Goal: Task Accomplishment & Management: Use online tool/utility

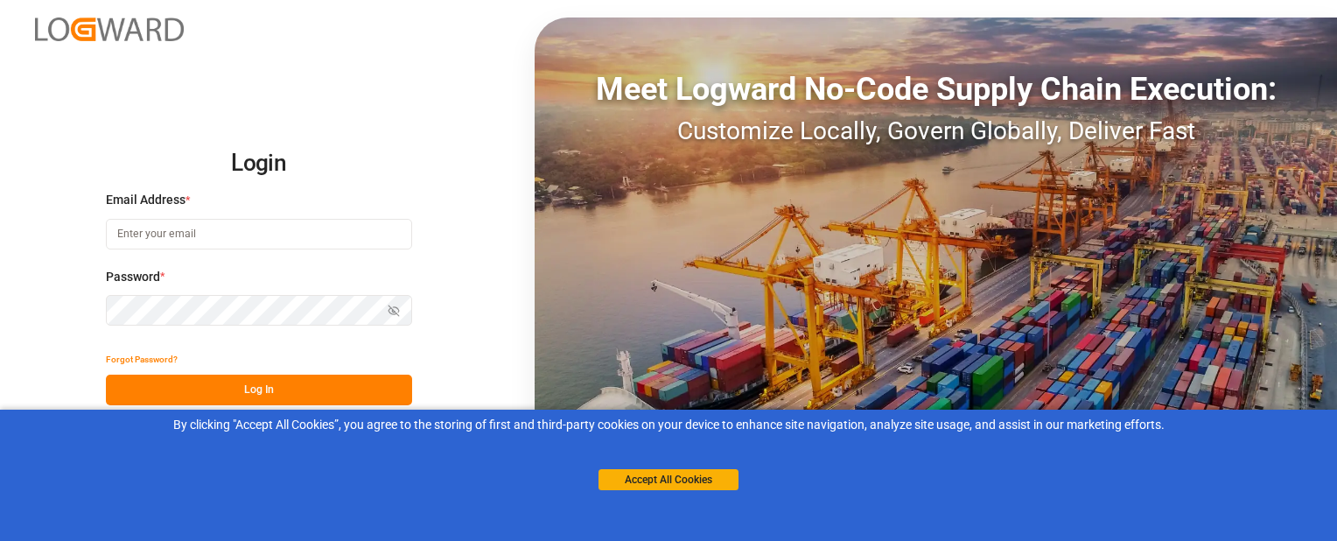
type input "[EMAIL_ADDRESS][DOMAIN_NAME]"
click at [213, 394] on button "Log In" at bounding box center [259, 389] width 306 height 31
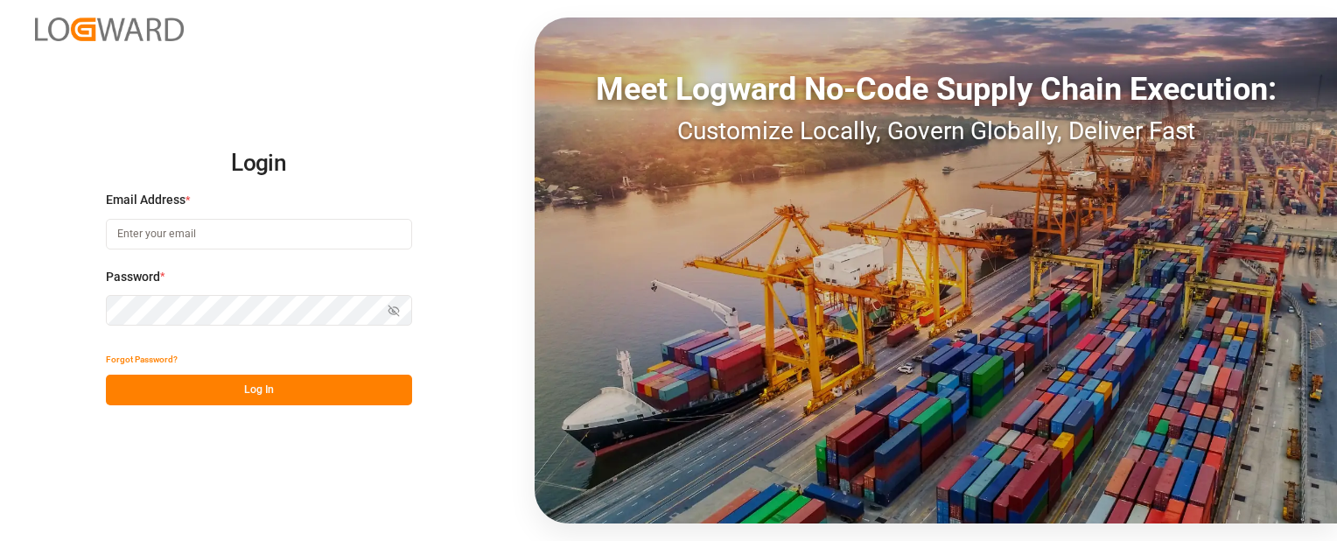
type input "[EMAIL_ADDRESS][DOMAIN_NAME]"
click at [213, 395] on button "Log In" at bounding box center [259, 389] width 306 height 31
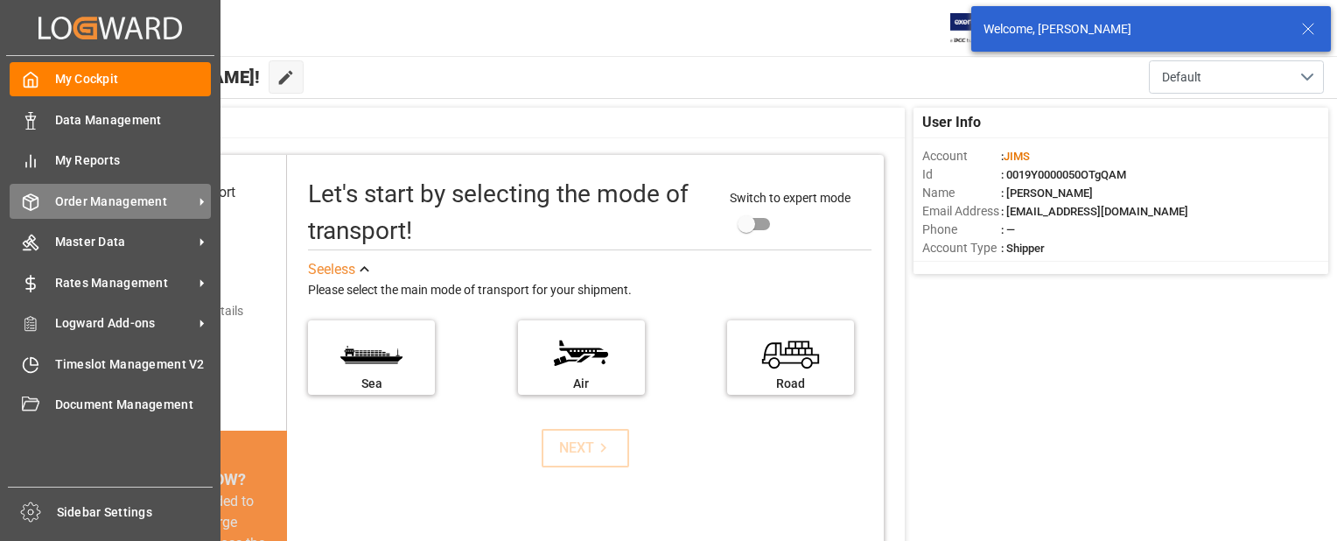
click at [42, 204] on div "Order Management Order Management" at bounding box center [110, 201] width 201 height 34
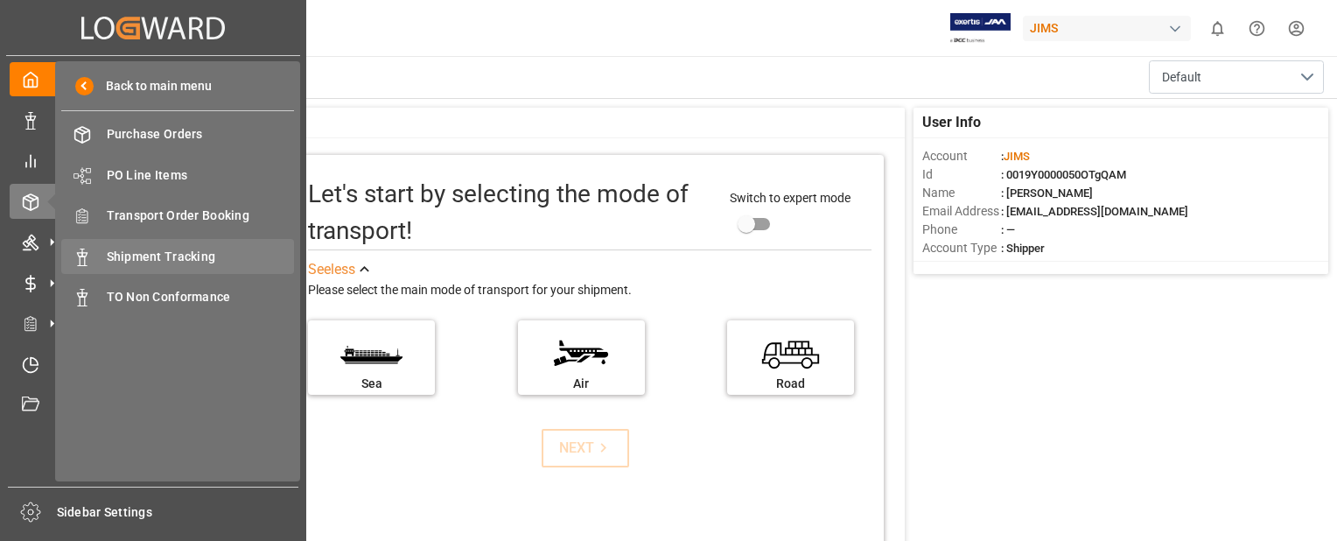
click at [166, 250] on span "Shipment Tracking" at bounding box center [201, 257] width 188 height 18
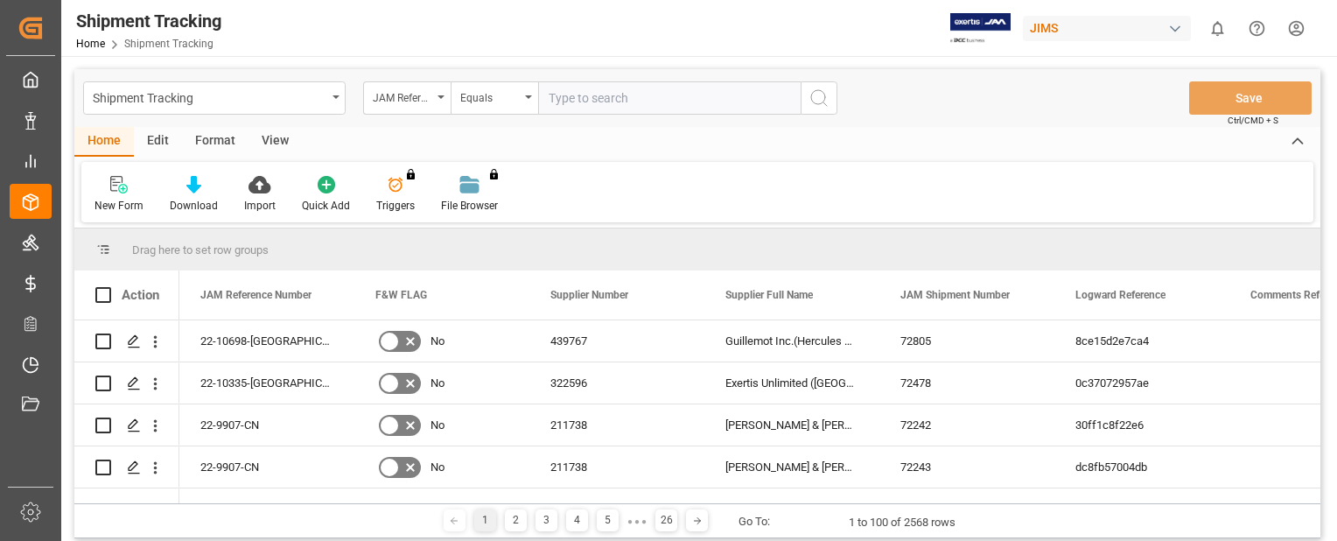
click at [637, 100] on input "text" at bounding box center [669, 97] width 262 height 33
paste input "22-9700-DE"
type input "22-9700-DE"
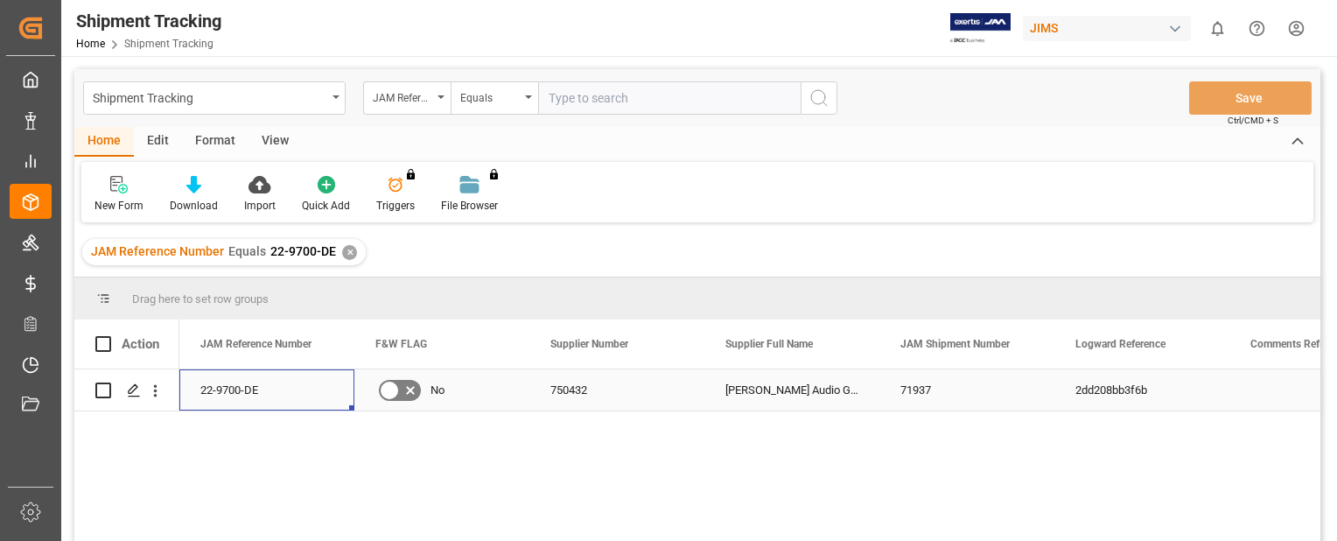
click at [229, 390] on div "22-9700-DE" at bounding box center [266, 389] width 175 height 41
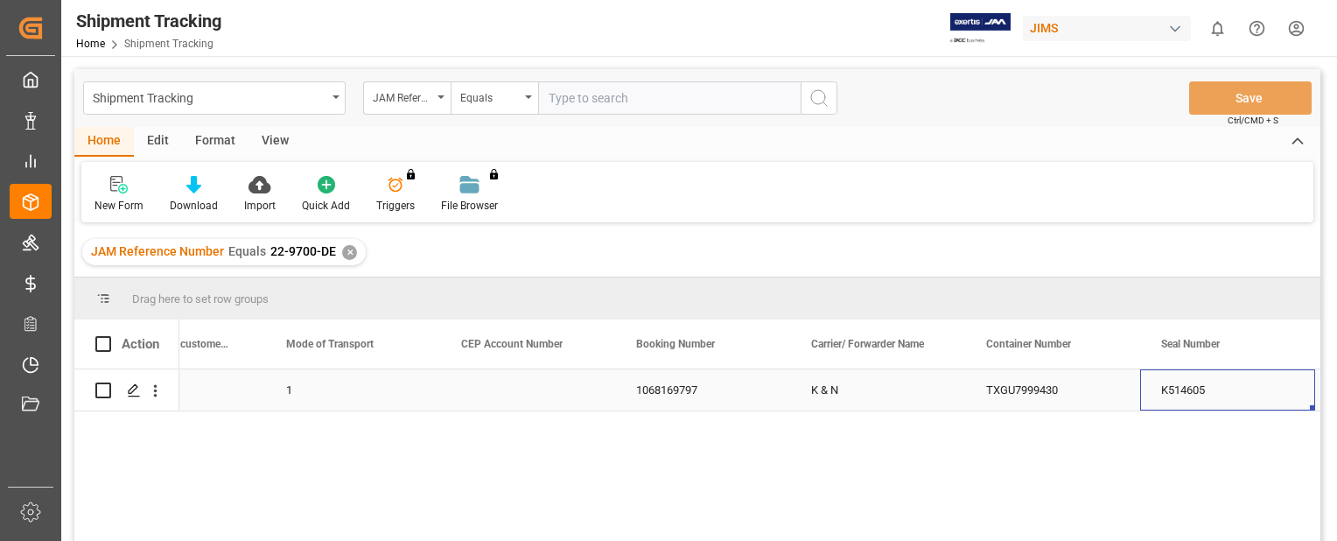
scroll to position [0, 2363]
click at [133, 391] on icon "Press SPACE to select this row." at bounding box center [134, 390] width 14 height 14
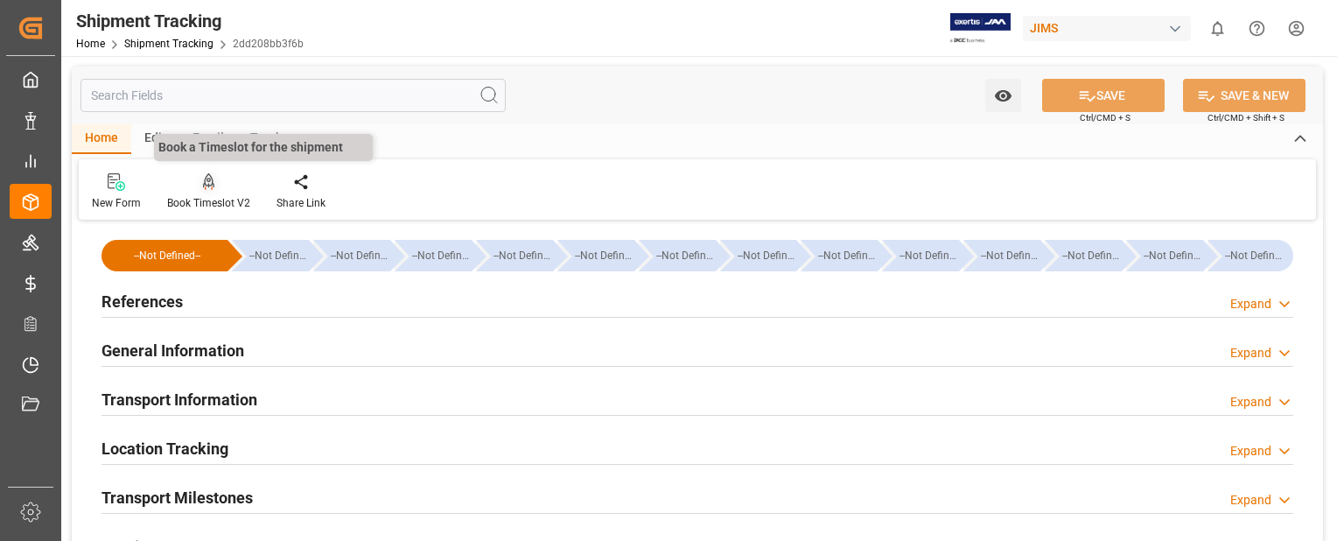
click at [206, 184] on icon at bounding box center [209, 181] width 12 height 17
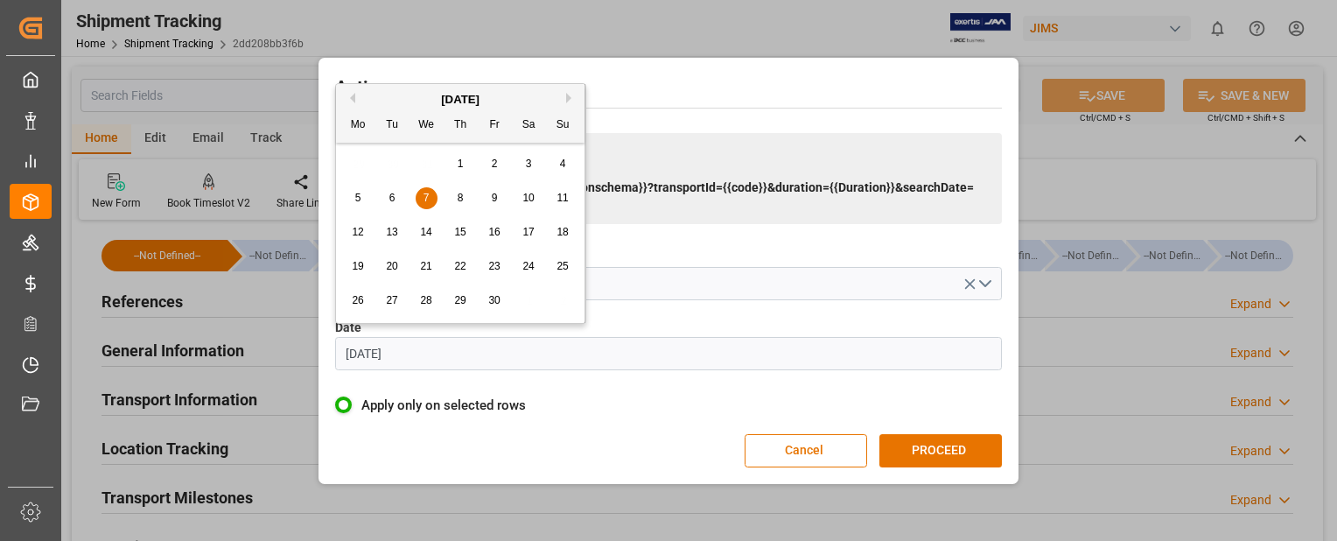
click at [449, 355] on input "[DATE]" at bounding box center [668, 353] width 667 height 33
click at [565, 100] on div "[DATE]" at bounding box center [460, 99] width 248 height 17
click at [570, 100] on button "Next Month" at bounding box center [571, 98] width 10 height 10
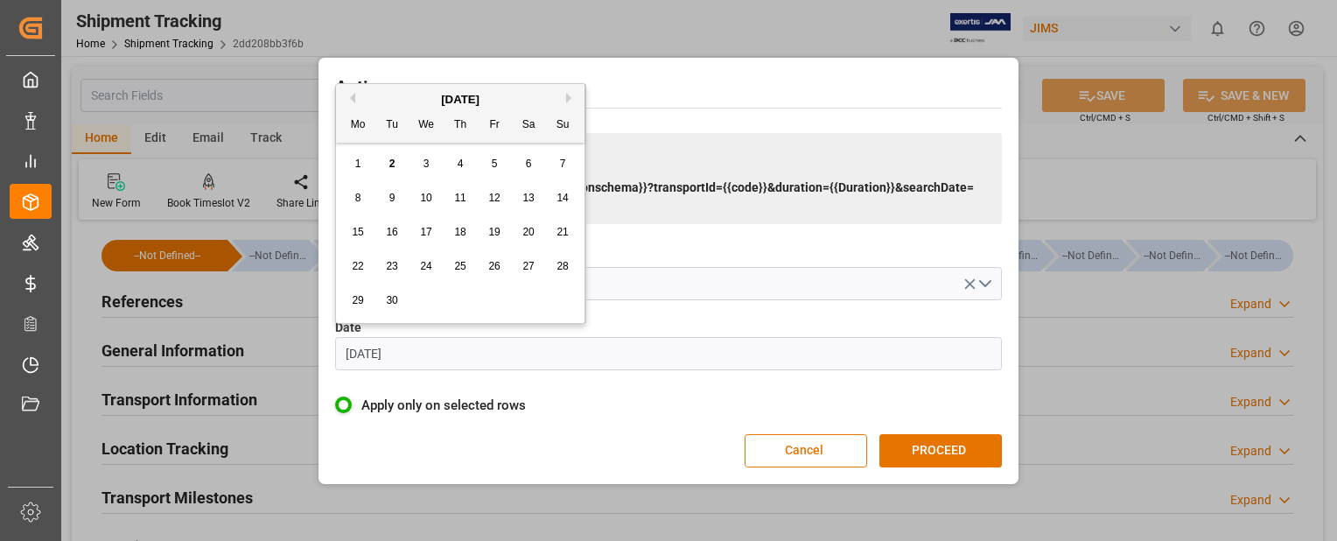
click at [464, 166] on div "4" at bounding box center [461, 164] width 22 height 21
type input "[DATE]"
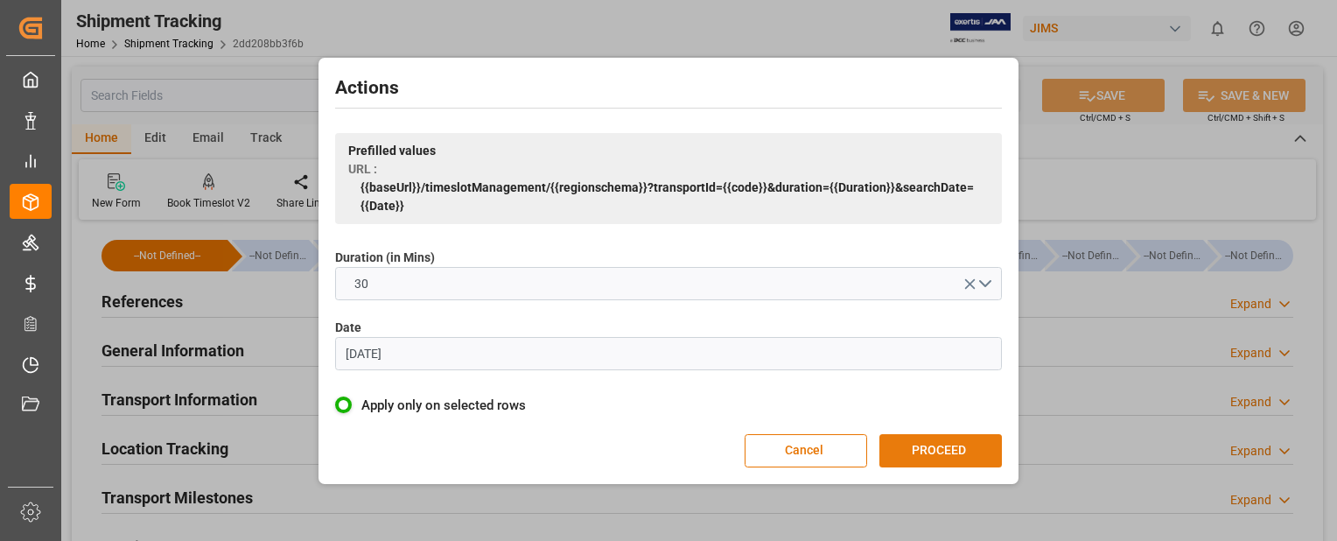
click at [956, 446] on button "PROCEED" at bounding box center [940, 450] width 122 height 33
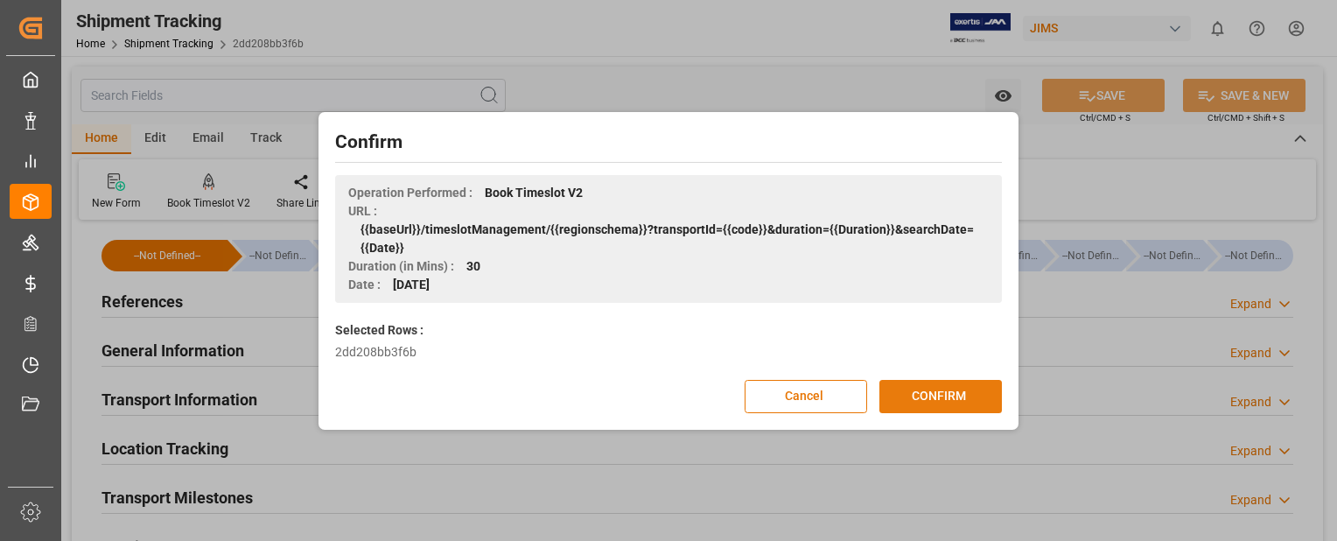
click at [952, 394] on button "CONFIRM" at bounding box center [940, 396] width 122 height 33
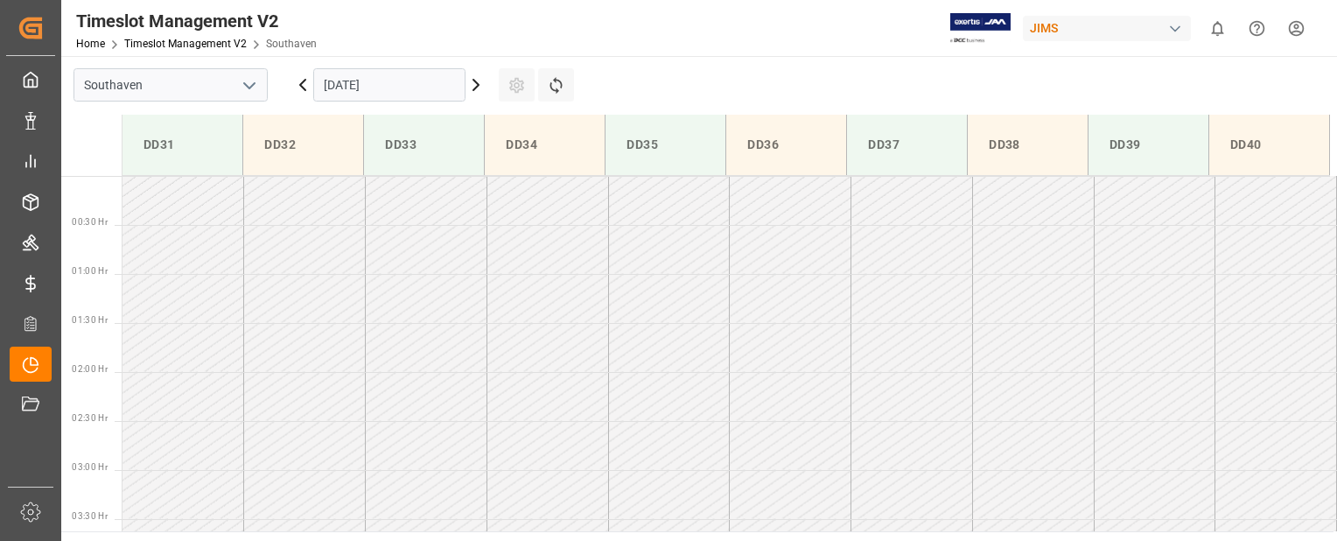
scroll to position [772, 0]
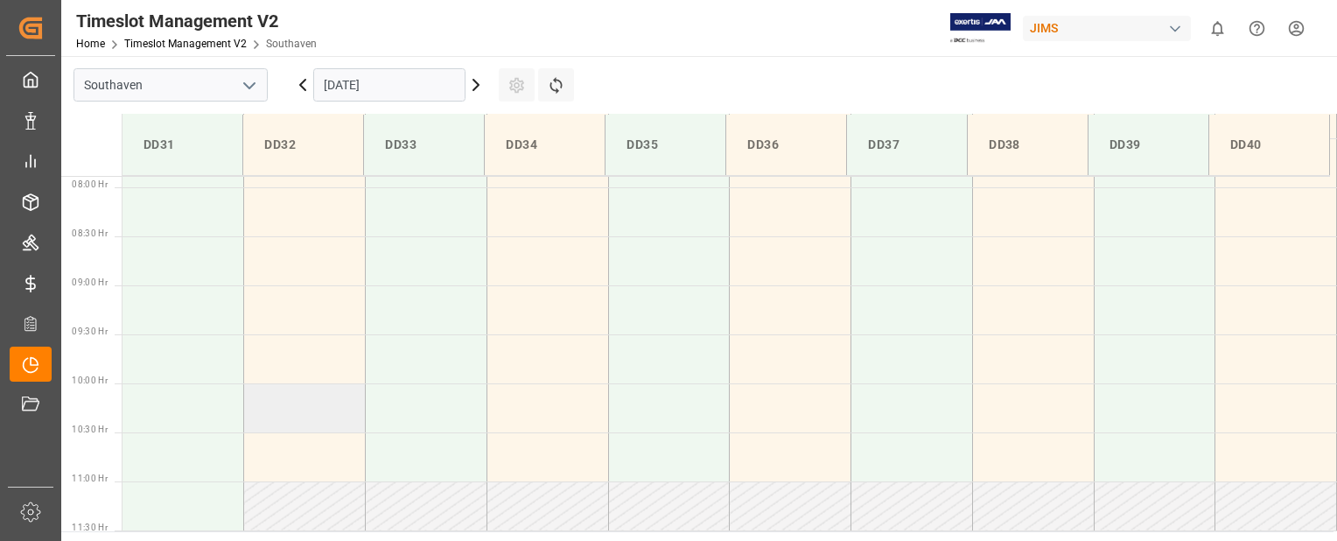
click at [312, 401] on td at bounding box center [305, 407] width 122 height 49
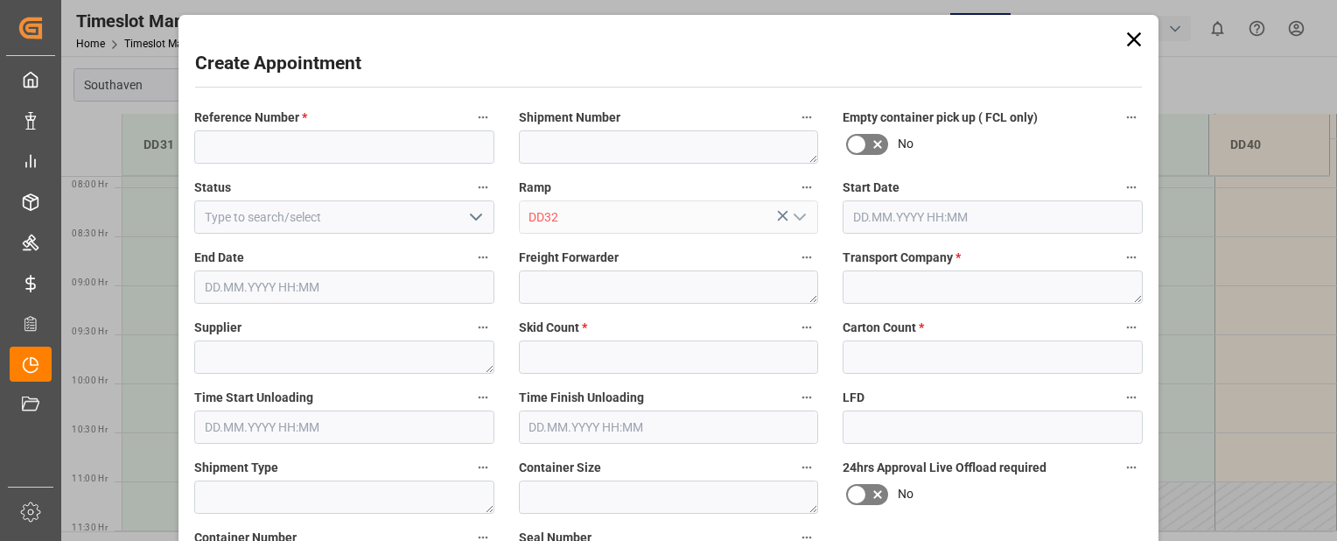
type input "04.09.2025 10:00"
type input "04.09.2025 10:30"
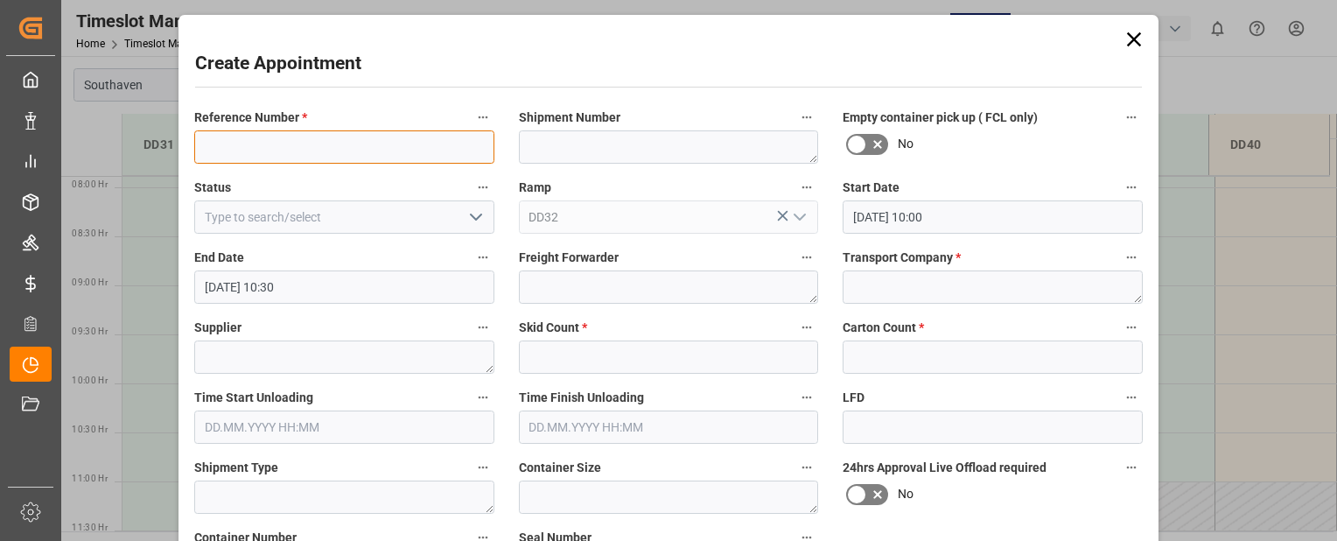
click at [269, 155] on input at bounding box center [344, 146] width 300 height 33
paste input "22-9700-DE"
type input "22-9700-DE"
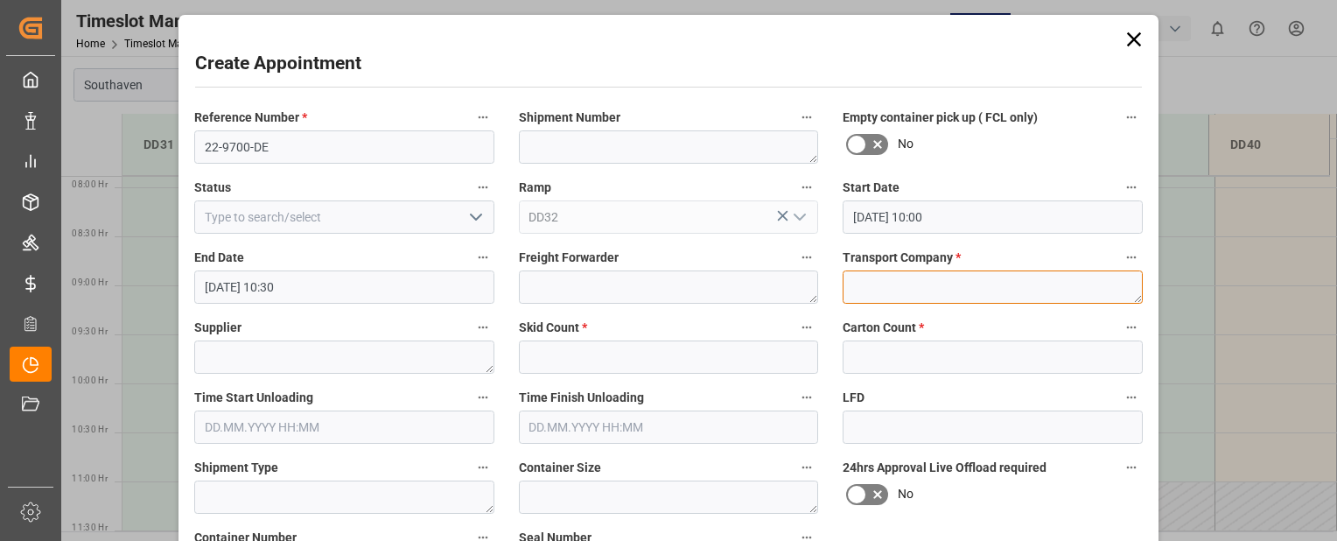
click at [931, 289] on textarea at bounding box center [992, 286] width 300 height 33
type textarea "Mainstream"
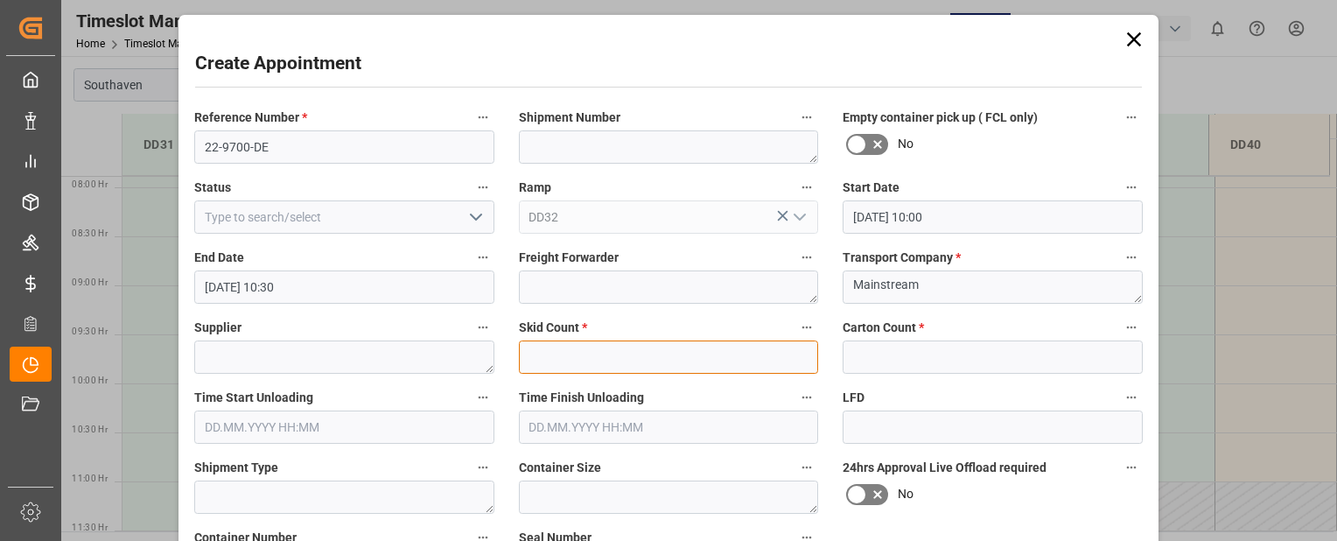
click at [735, 360] on input "text" at bounding box center [669, 356] width 300 height 33
type input "0"
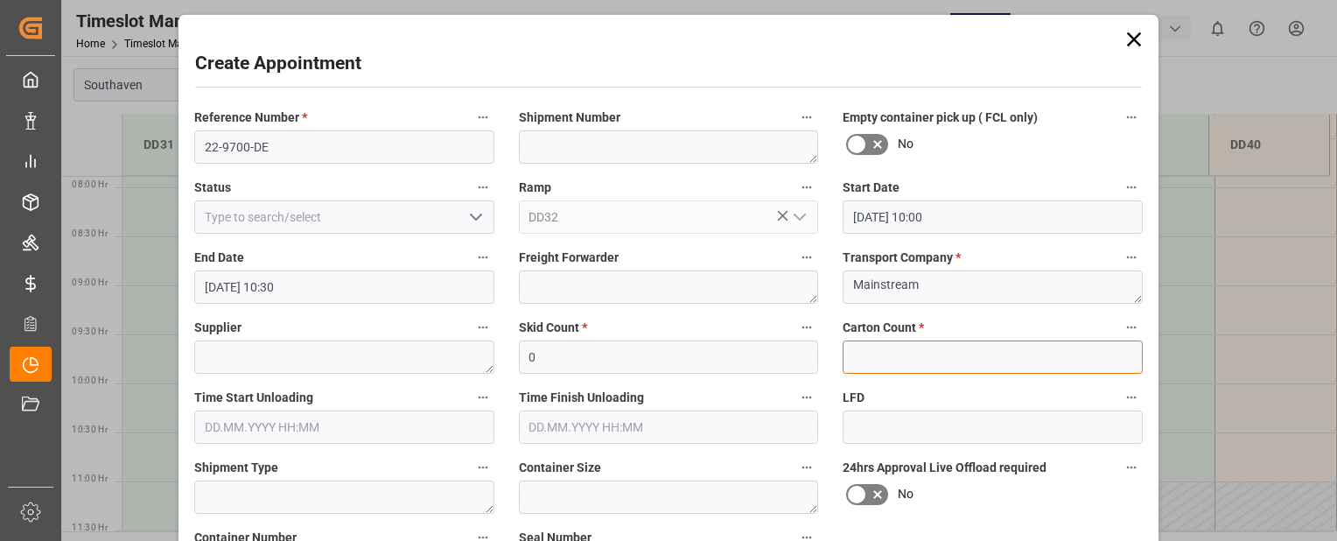
click at [911, 362] on input "text" at bounding box center [992, 356] width 300 height 33
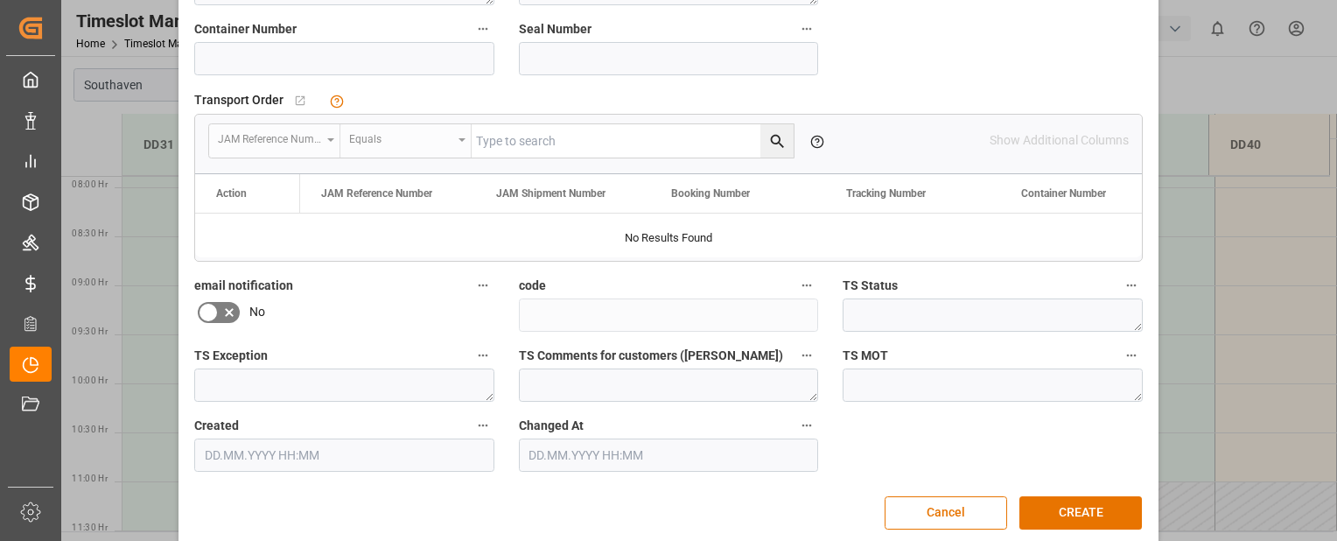
scroll to position [527, 0]
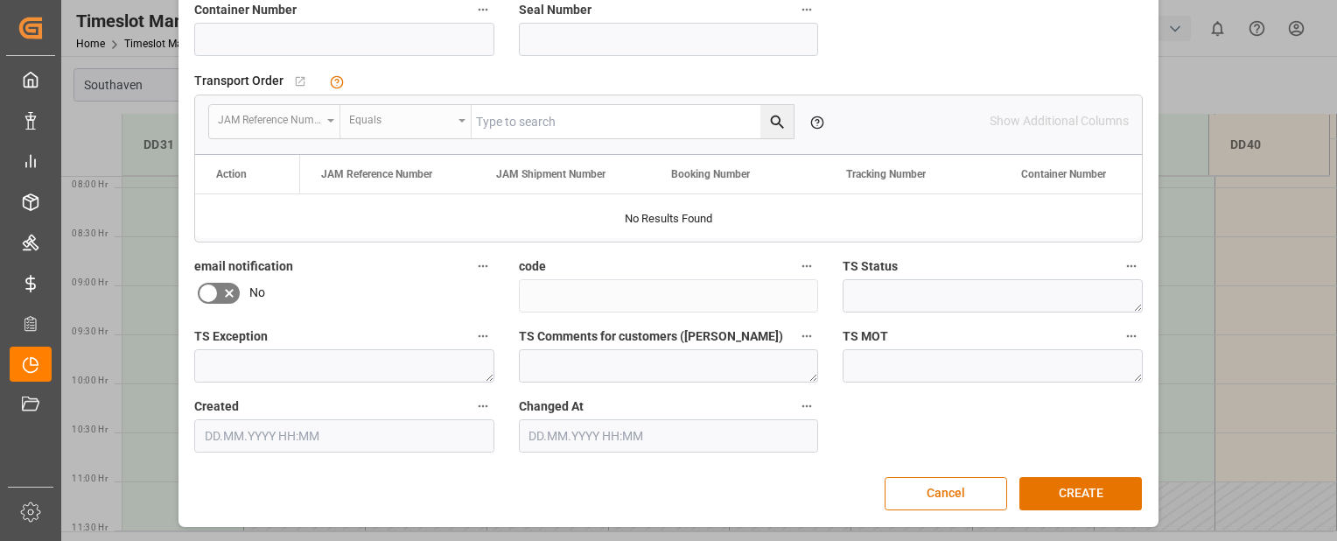
type input "0"
click at [290, 39] on input at bounding box center [344, 39] width 300 height 33
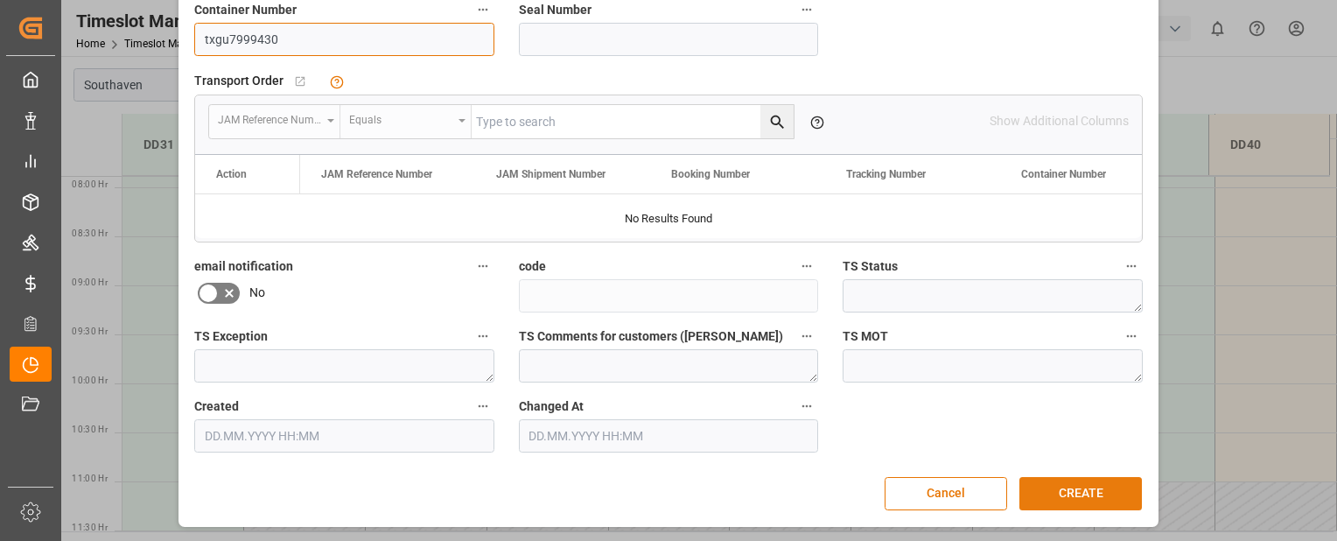
type input "txgu7999430"
click at [1064, 486] on button "CREATE" at bounding box center [1080, 493] width 122 height 33
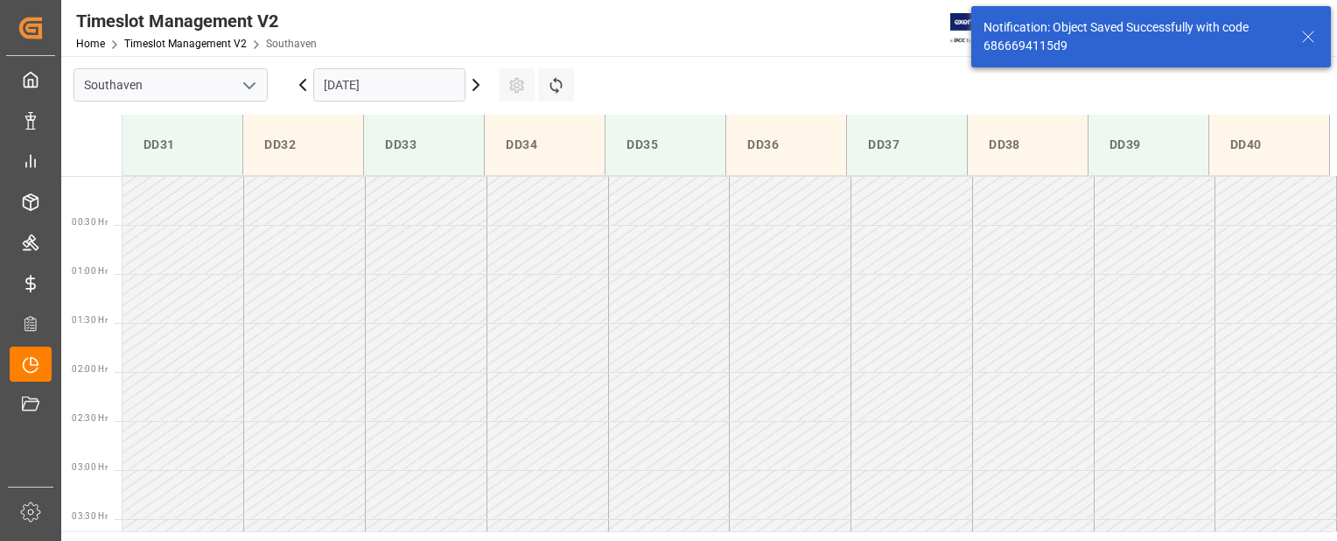
scroll to position [870, 0]
